Goal: Task Accomplishment & Management: Use online tool/utility

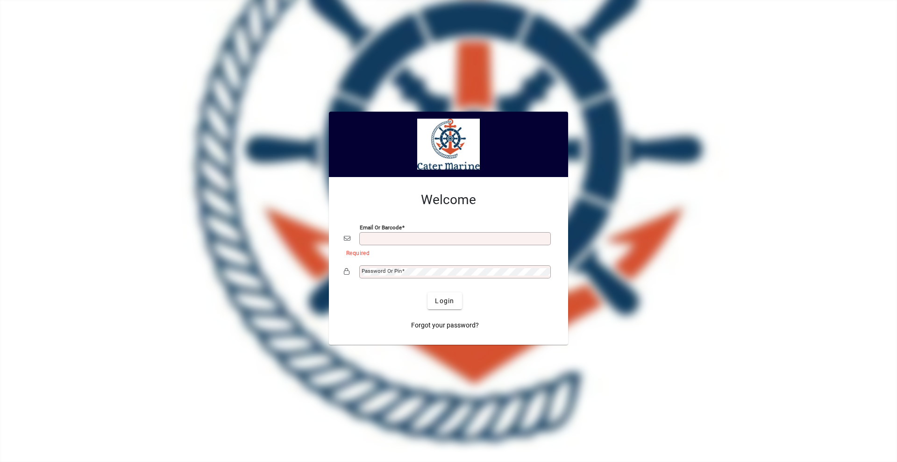
click at [378, 242] on input "Email or Barcode" at bounding box center [456, 238] width 189 height 7
type input "**********"
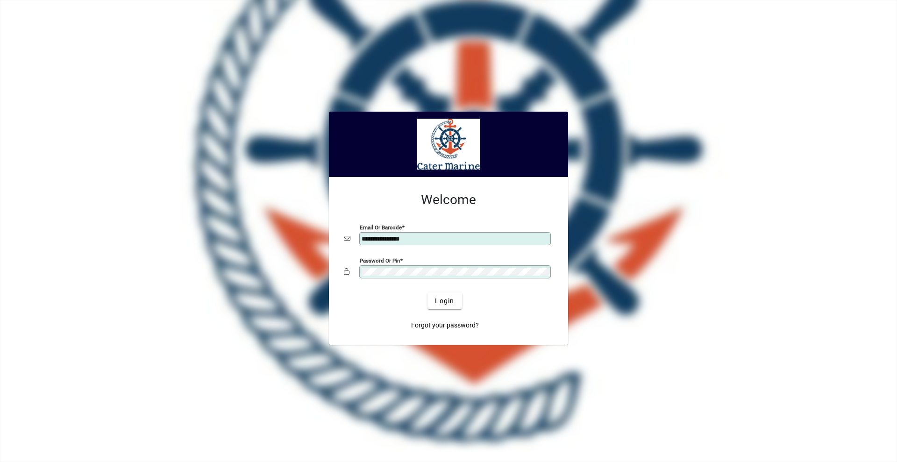
click at [428, 293] on button "Login" at bounding box center [445, 301] width 34 height 17
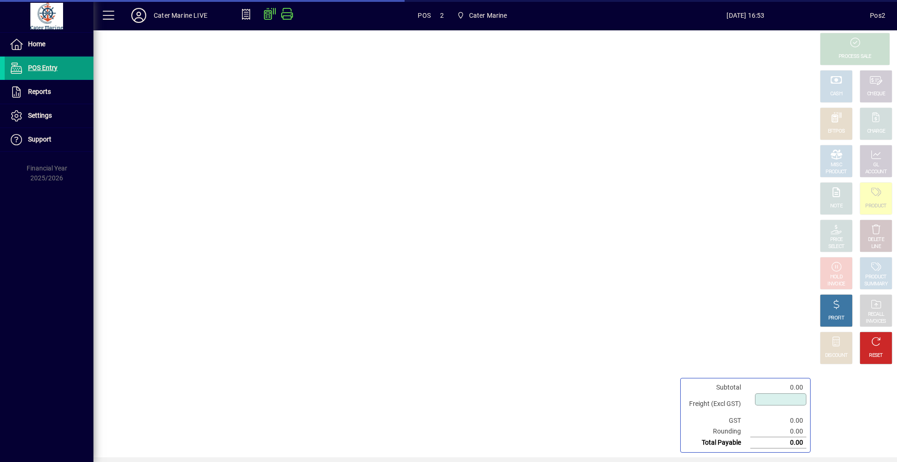
type input "****"
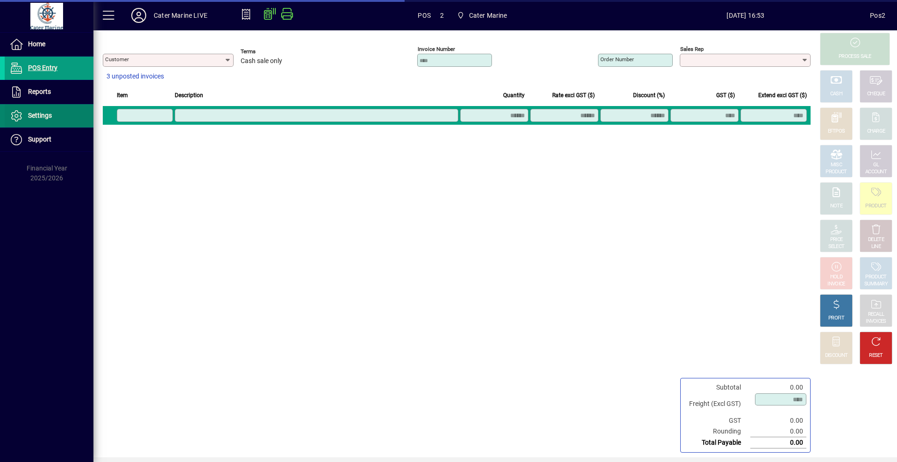
type input "**********"
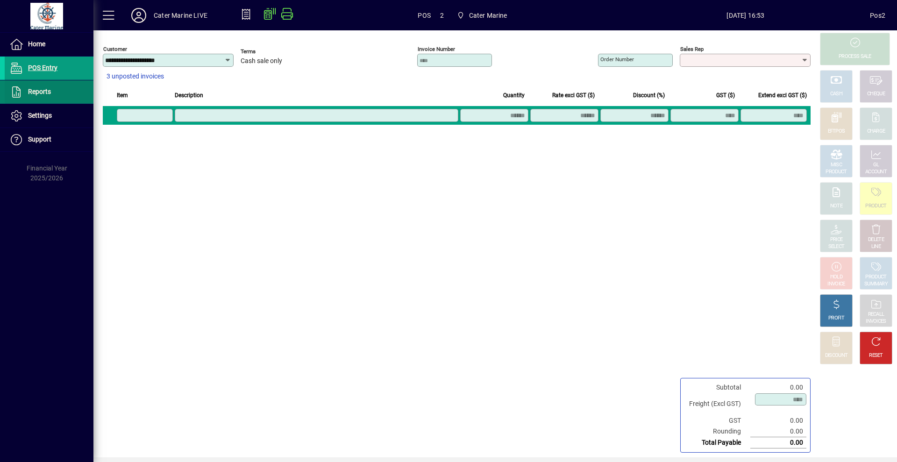
click at [36, 89] on span "Reports" at bounding box center [39, 91] width 23 height 7
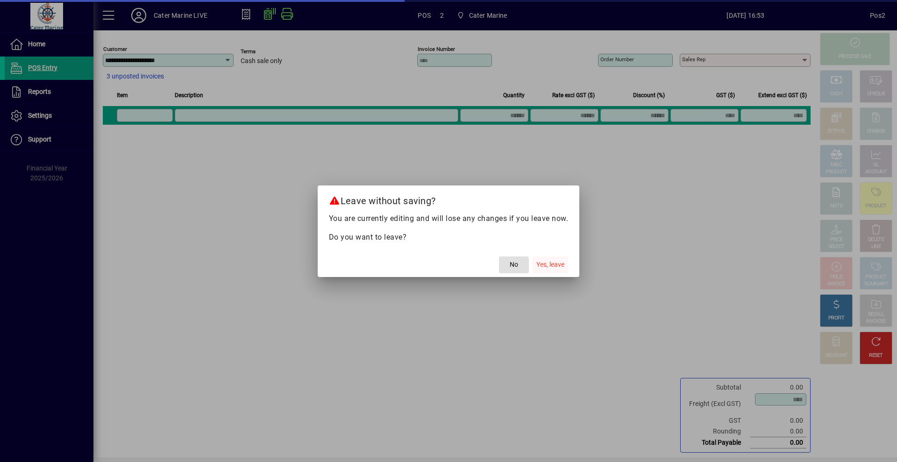
click at [550, 262] on span "Yes, leave" at bounding box center [551, 265] width 28 height 10
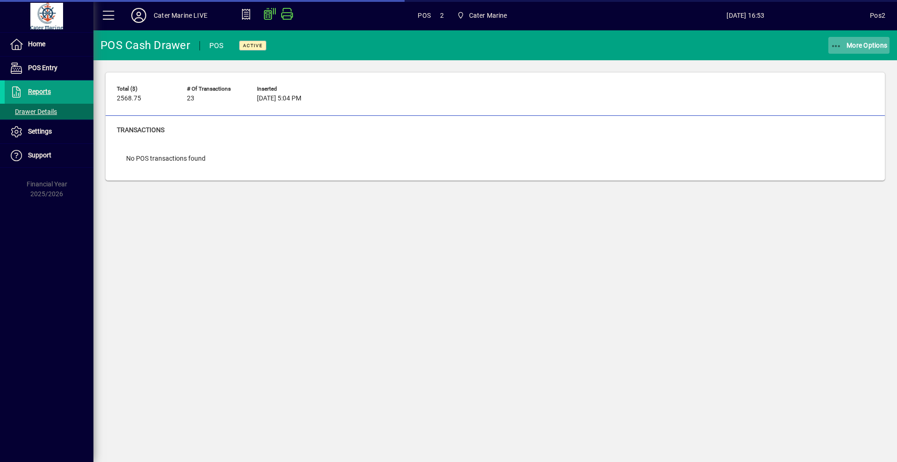
click at [837, 49] on icon "button" at bounding box center [837, 46] width 12 height 9
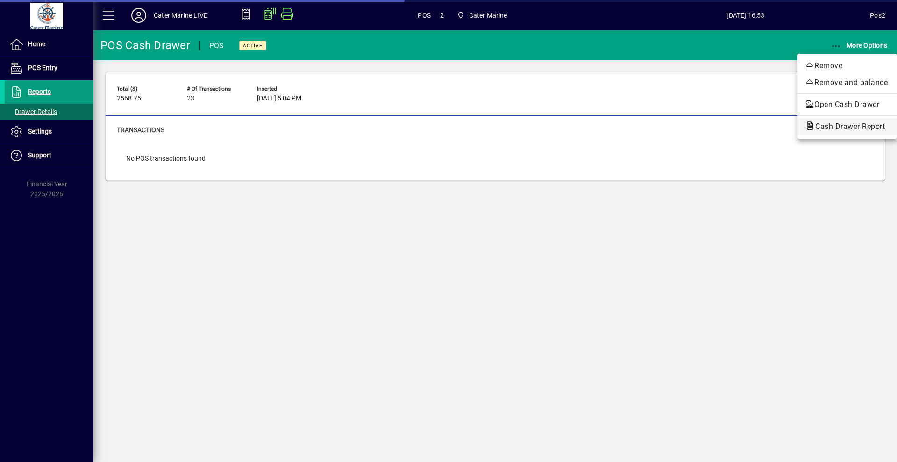
click at [850, 125] on span "Cash Drawer Report" at bounding box center [847, 126] width 85 height 9
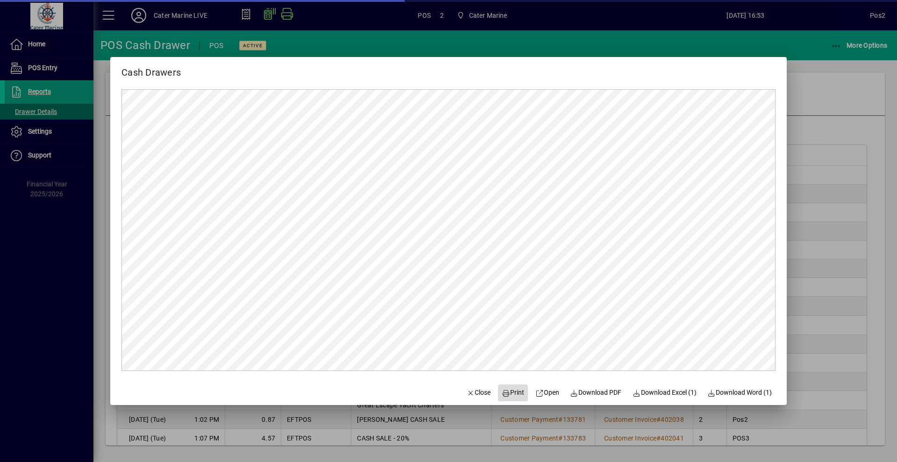
click at [511, 391] on span "Print" at bounding box center [513, 393] width 22 height 10
click at [853, 86] on div at bounding box center [448, 231] width 897 height 462
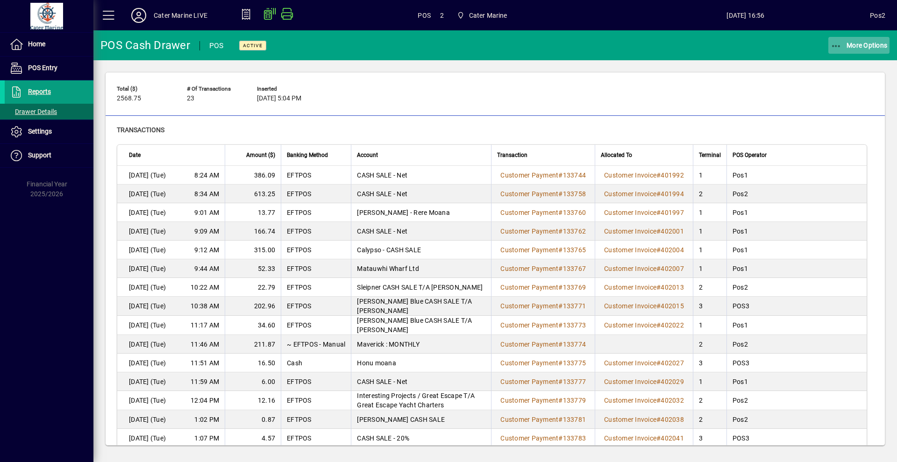
click at [835, 42] on icon "button" at bounding box center [837, 46] width 12 height 9
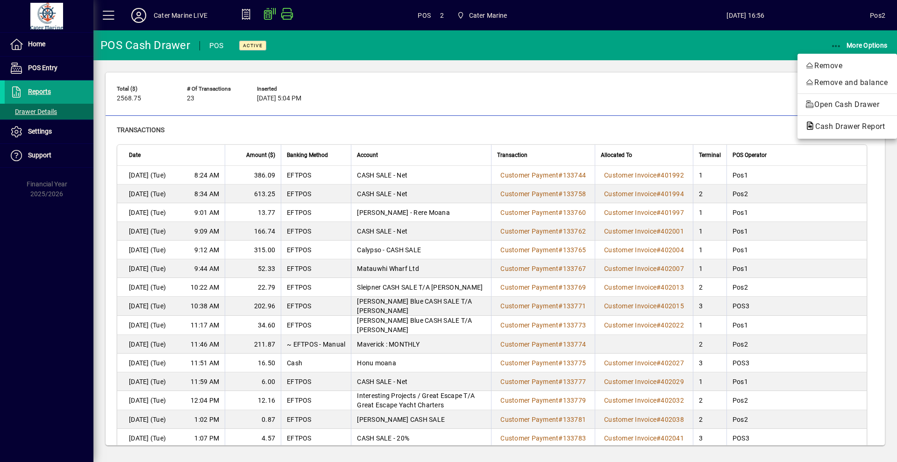
click at [831, 126] on span "Cash Drawer Report" at bounding box center [847, 126] width 85 height 9
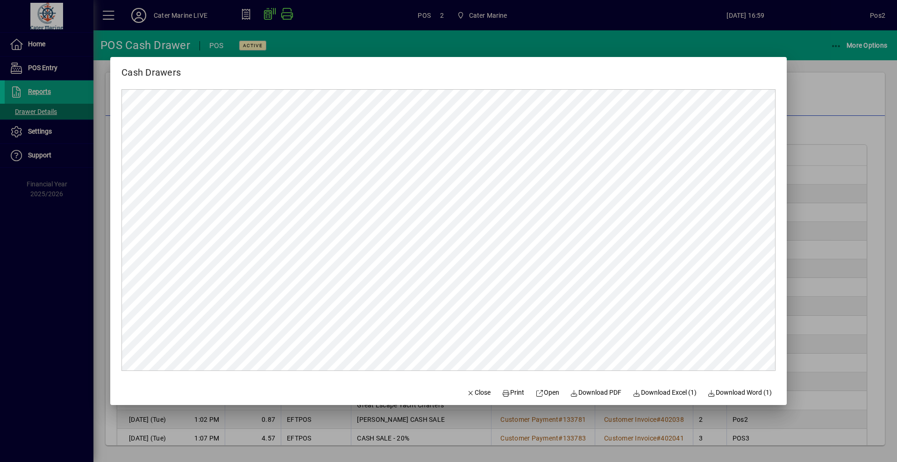
drag, startPoint x: 814, startPoint y: 118, endPoint x: 824, endPoint y: 96, distance: 23.8
click at [814, 117] on div at bounding box center [448, 231] width 897 height 462
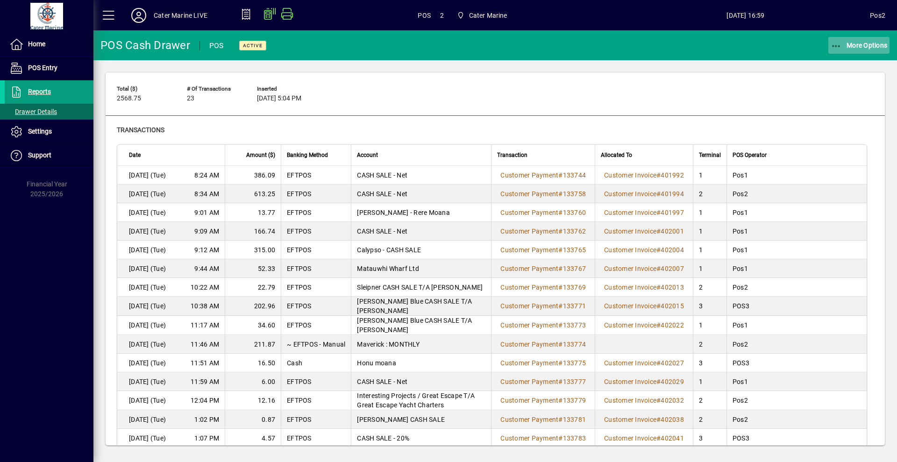
click at [836, 43] on icon "button" at bounding box center [837, 46] width 12 height 9
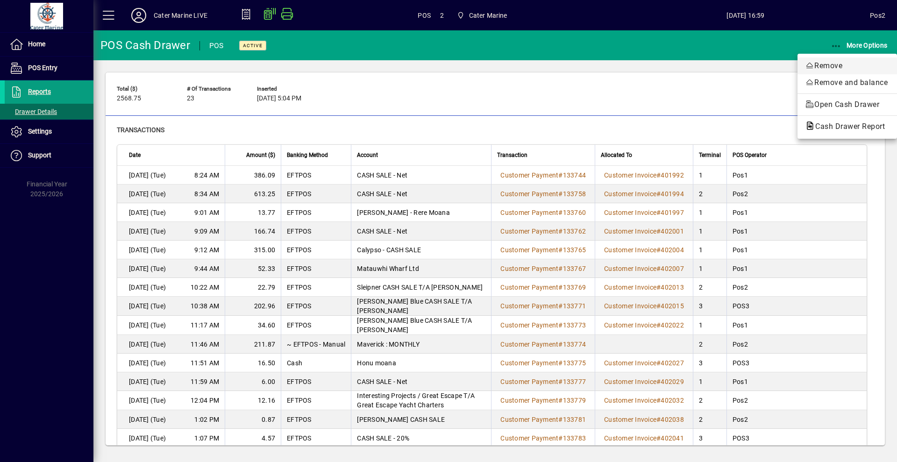
click at [835, 69] on span "Remove" at bounding box center [847, 65] width 85 height 11
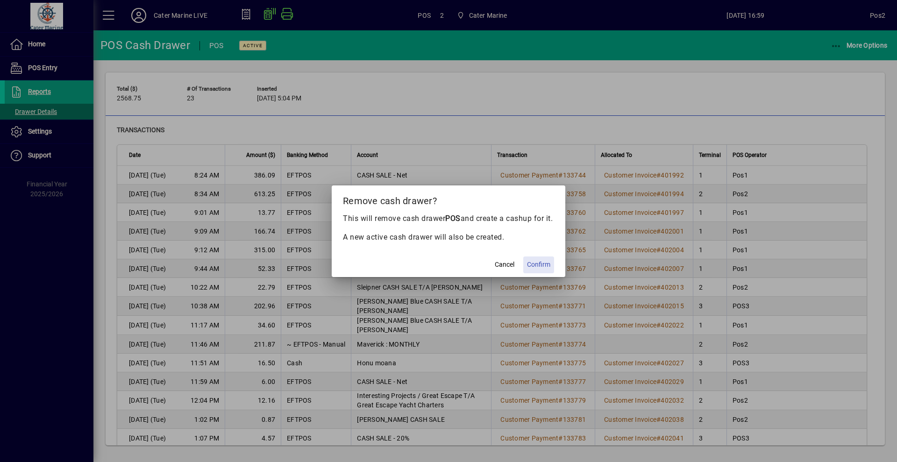
click at [539, 266] on span "Confirm" at bounding box center [538, 265] width 23 height 10
